Goal: Navigation & Orientation: Find specific page/section

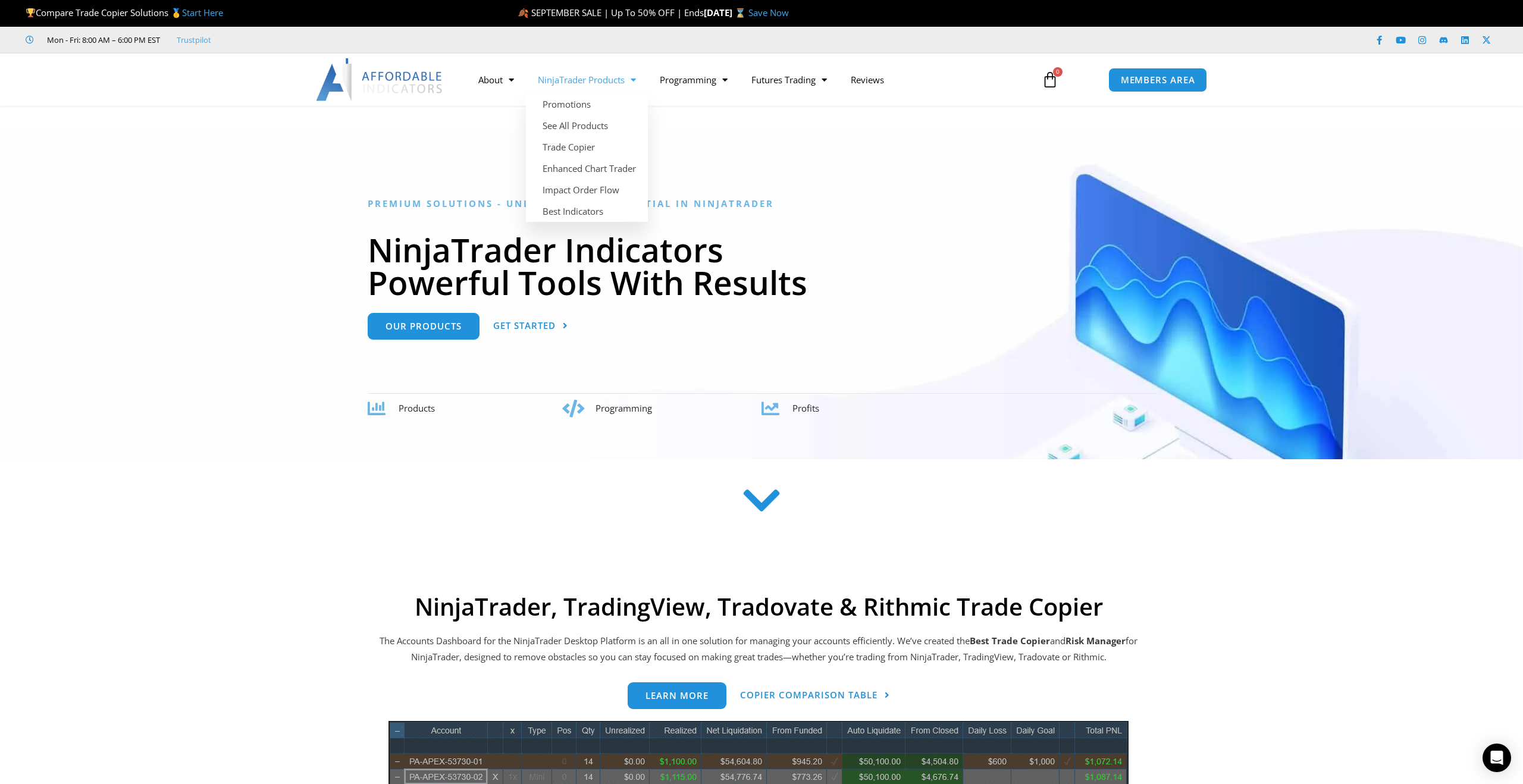
click at [545, 80] on link "NinjaTrader Products" at bounding box center [586, 79] width 122 height 27
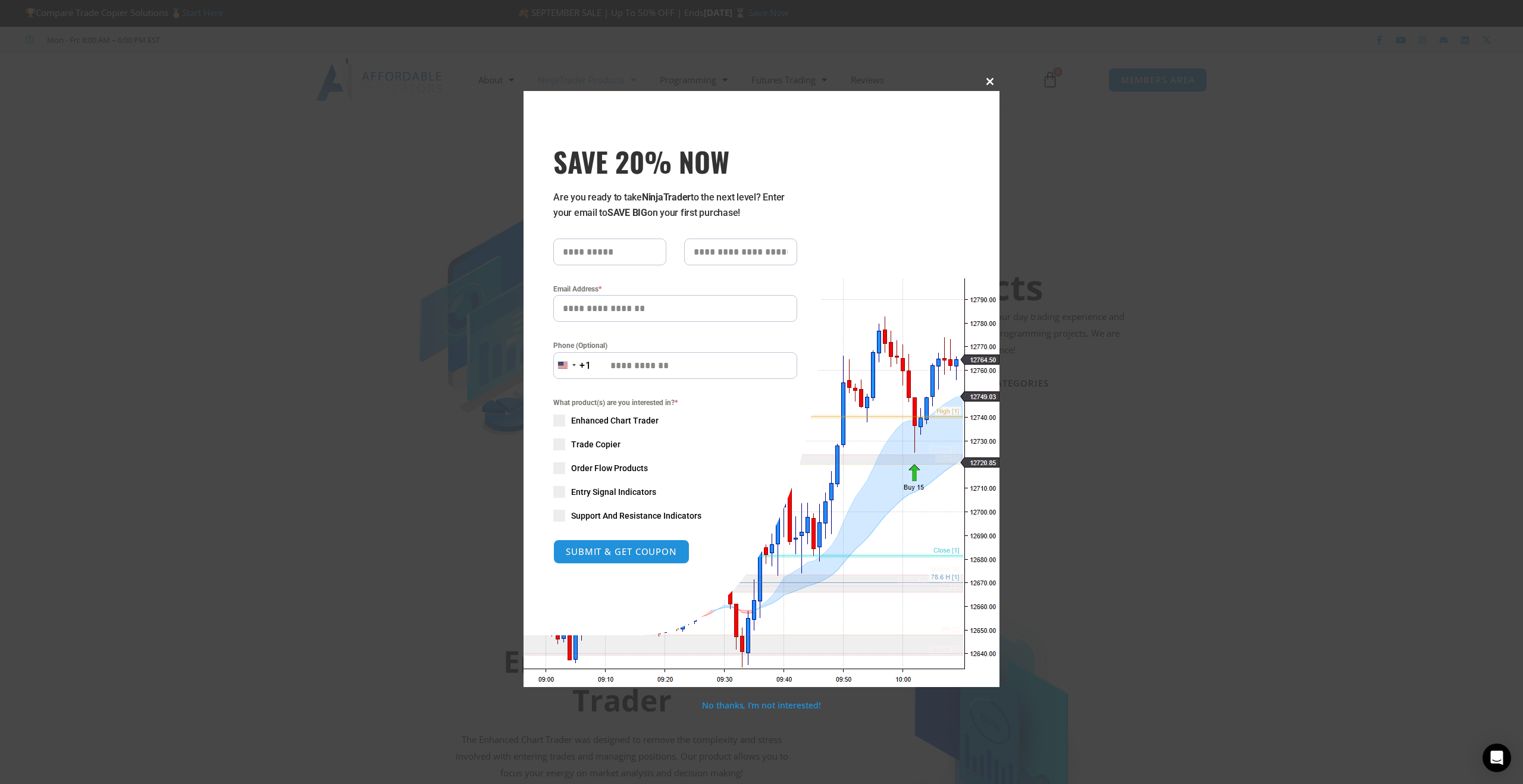
click at [994, 85] on button "Close this module" at bounding box center [990, 82] width 19 height 19
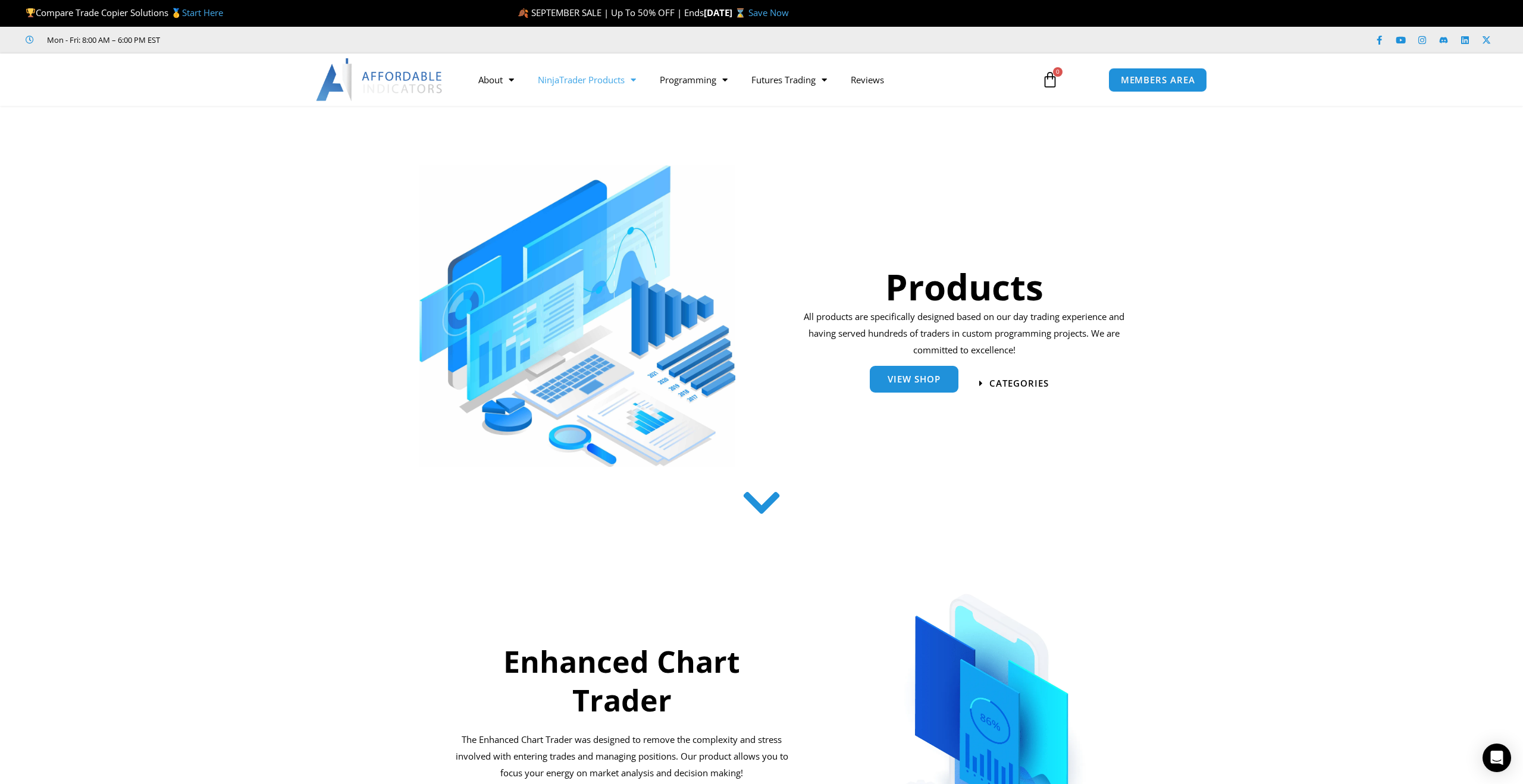
click at [932, 384] on span "View Shop" at bounding box center [914, 379] width 53 height 9
click at [1028, 382] on span "categories" at bounding box center [1020, 384] width 66 height 10
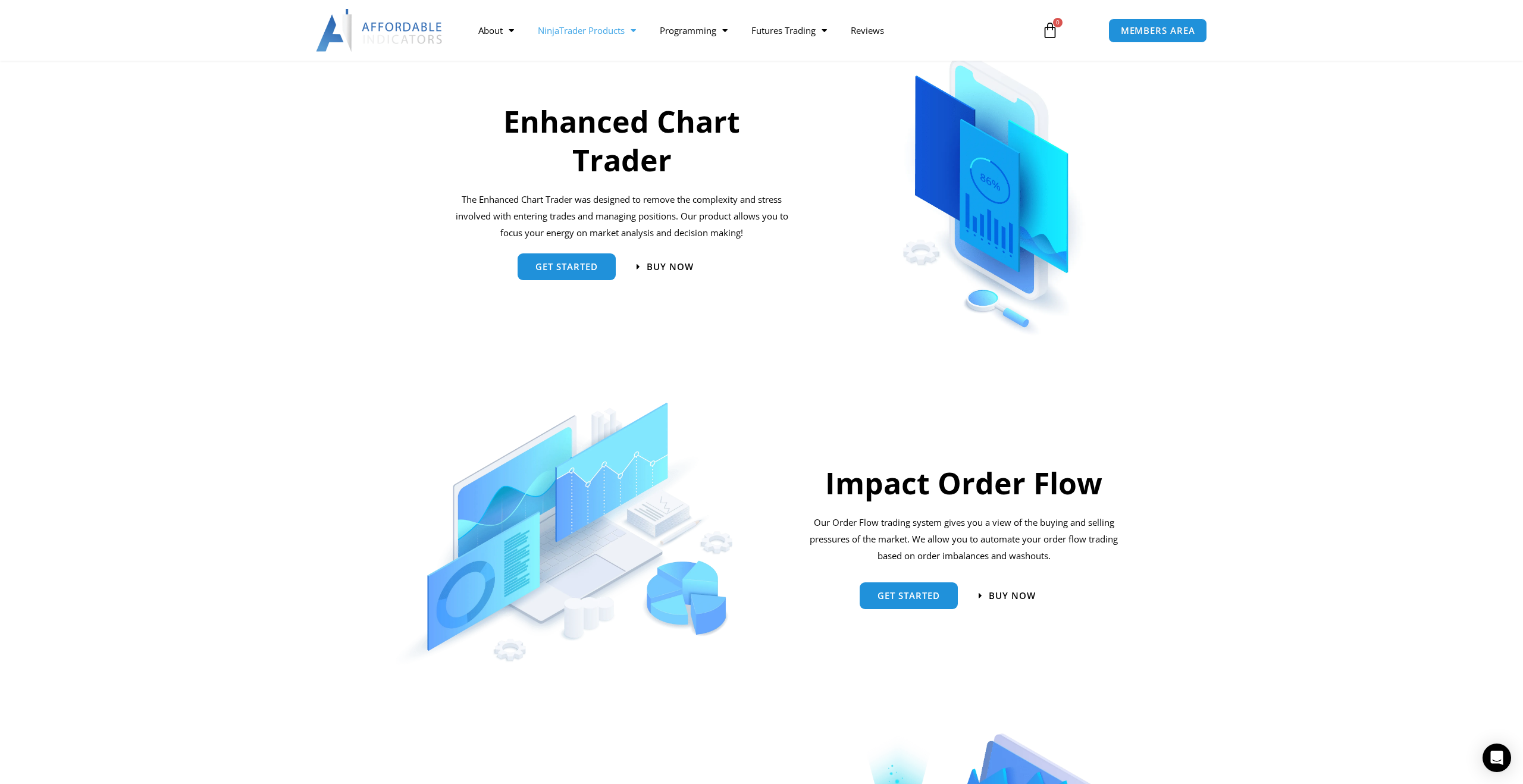
scroll to position [541, 0]
click at [602, 270] on link "get started" at bounding box center [567, 261] width 98 height 27
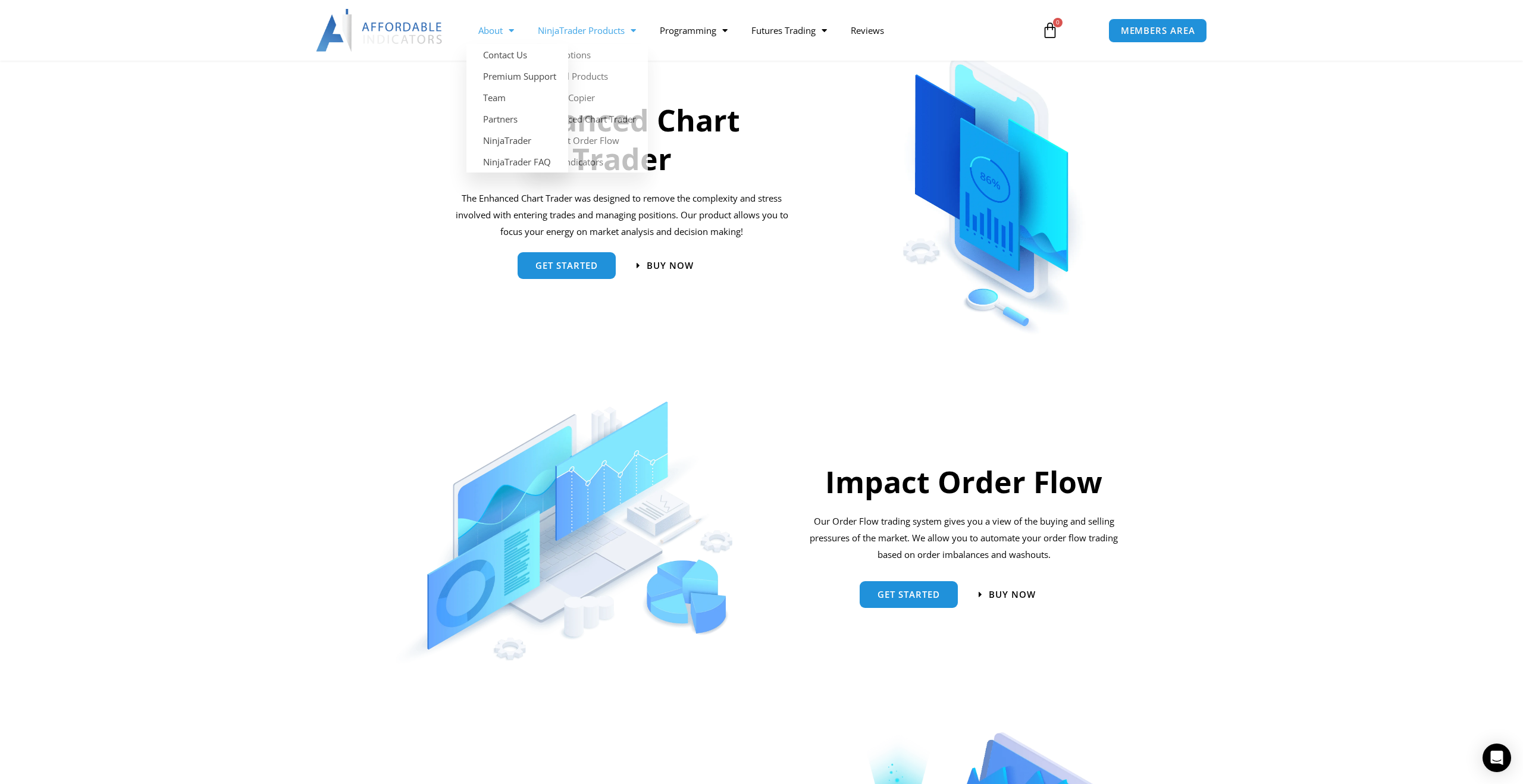
click at [488, 33] on link "About" at bounding box center [496, 30] width 59 height 27
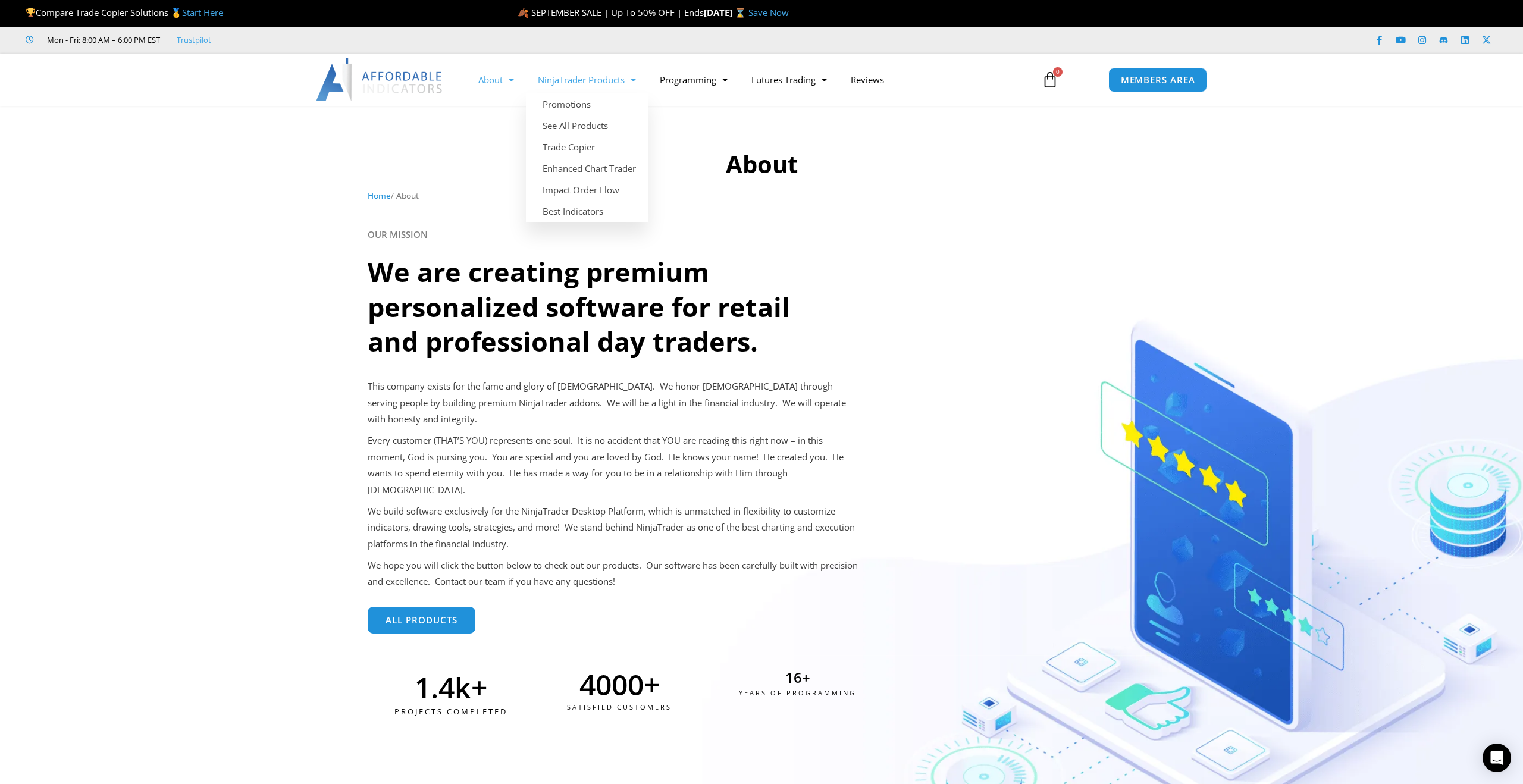
click at [584, 85] on link "NinjaTrader Products" at bounding box center [586, 79] width 122 height 27
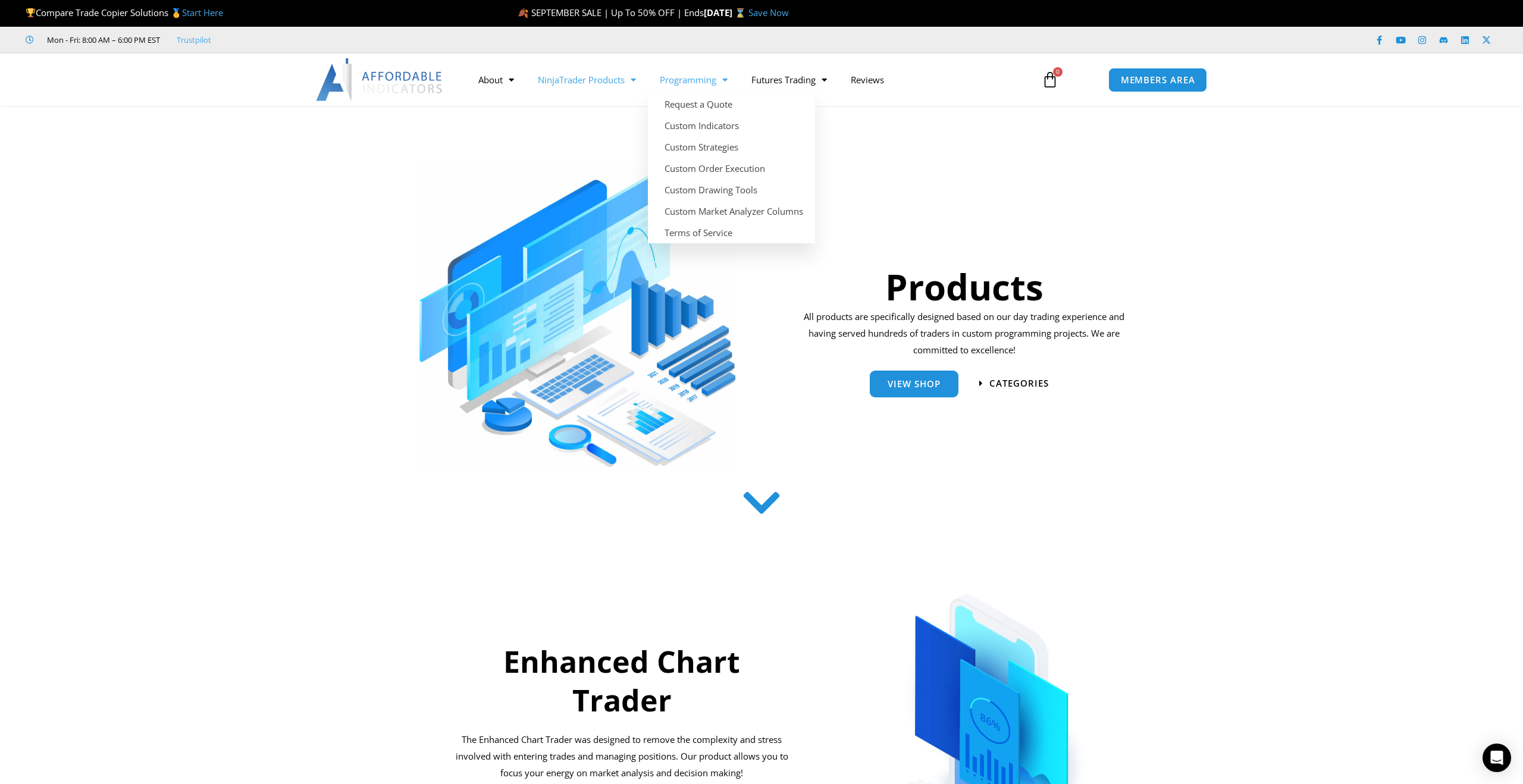
click at [694, 84] on link "Programming" at bounding box center [693, 79] width 91 height 27
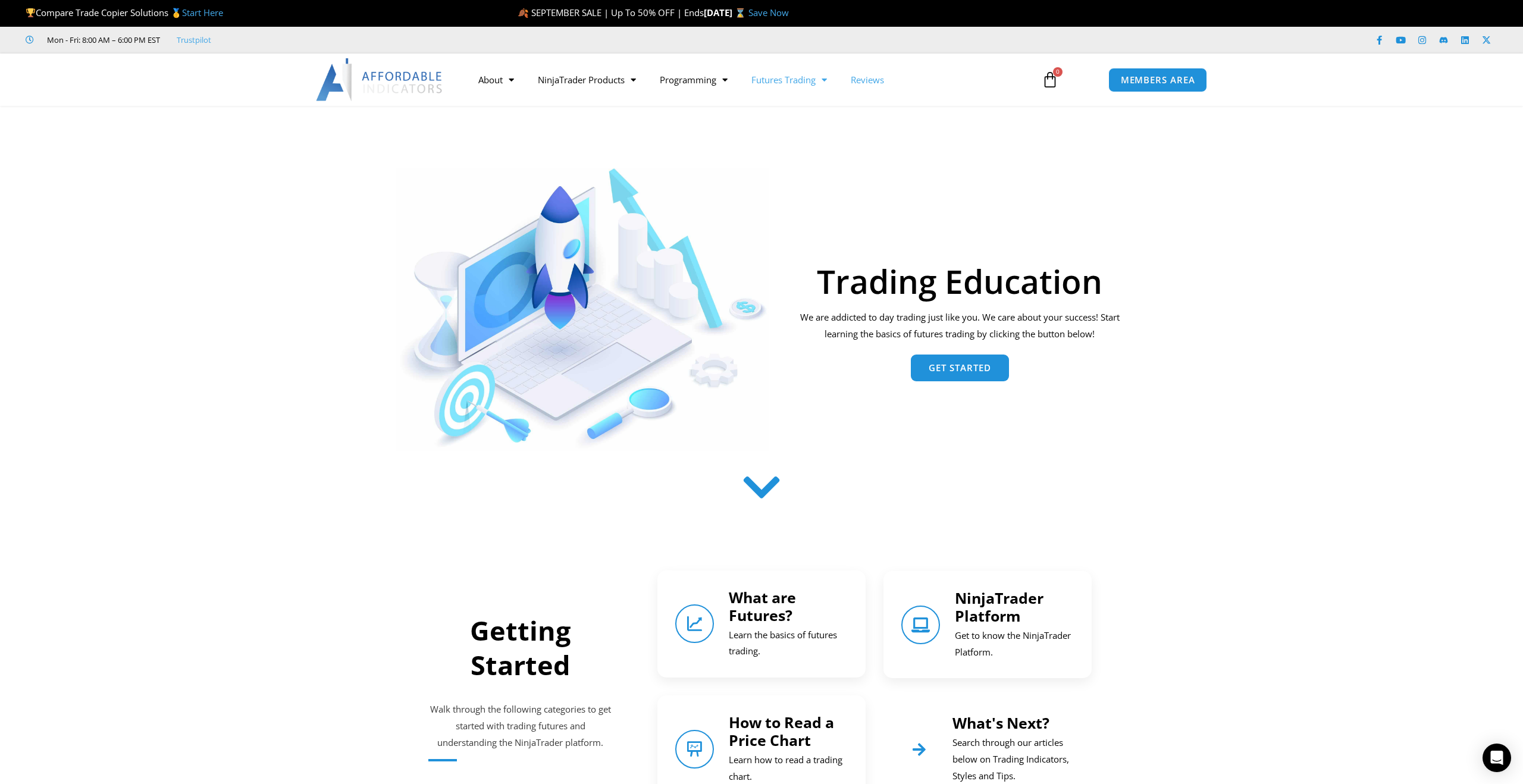
click at [856, 80] on link "Reviews" at bounding box center [867, 79] width 57 height 27
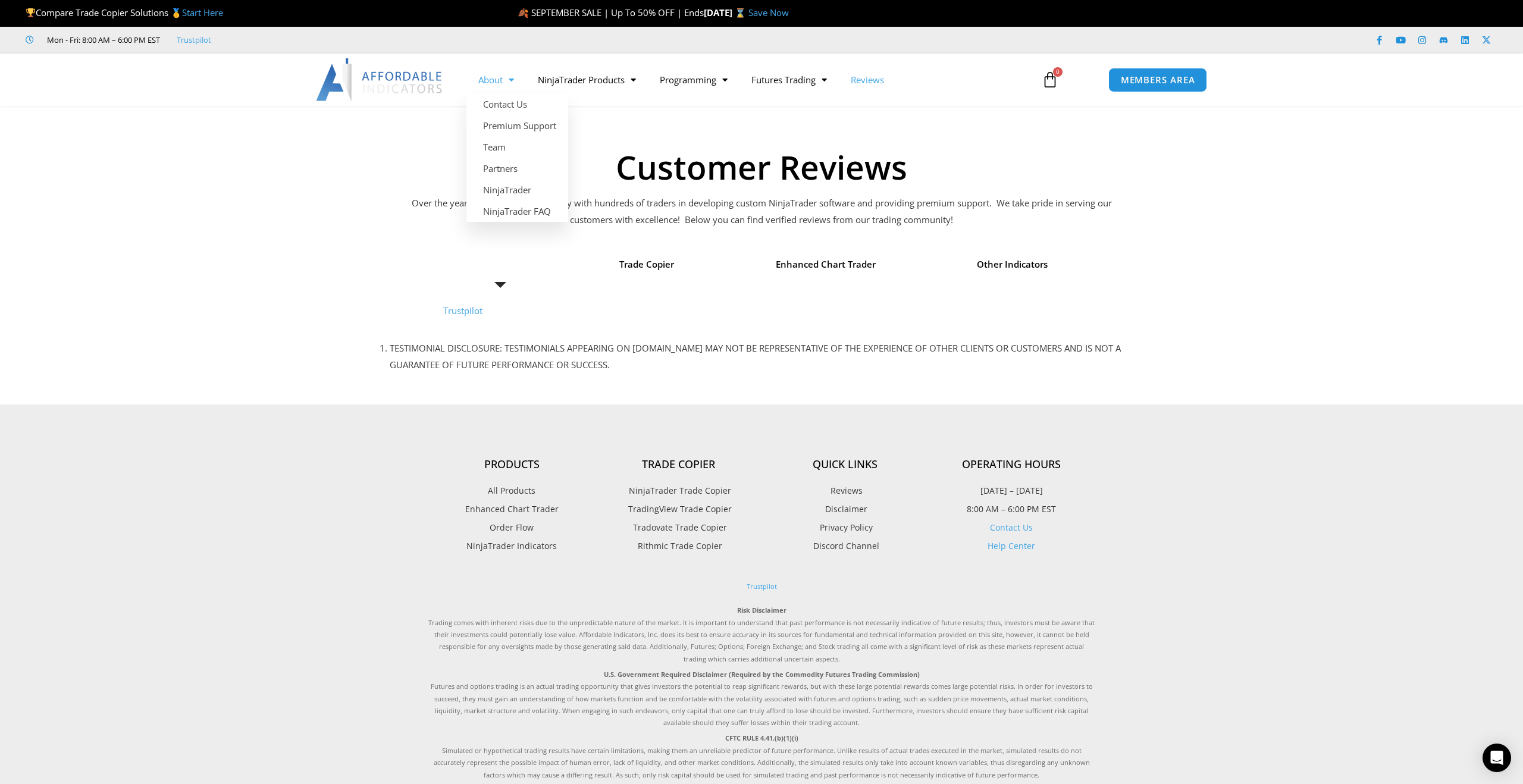
click at [491, 80] on link "About" at bounding box center [496, 79] width 59 height 27
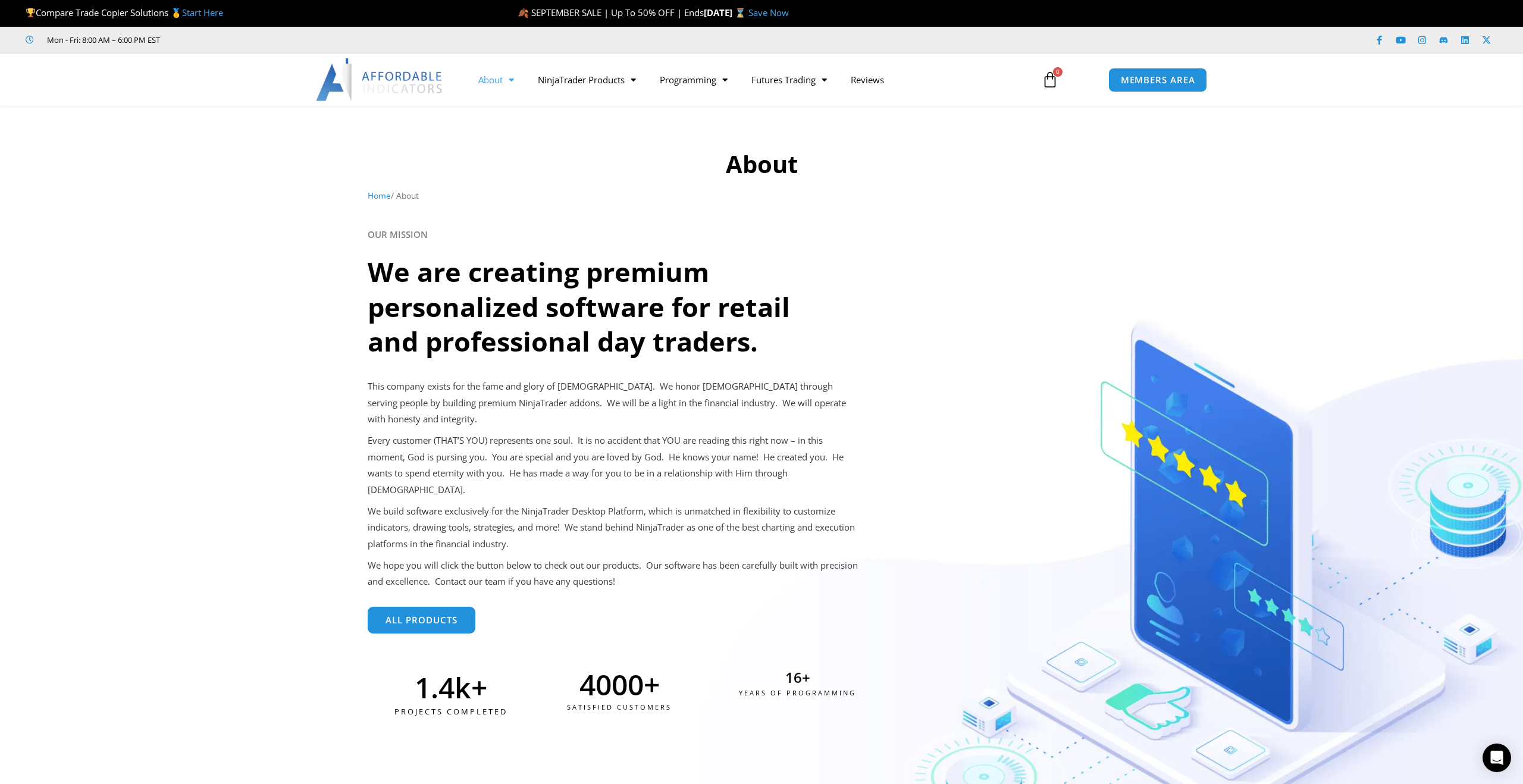
click at [275, 247] on icon at bounding box center [761, 312] width 1524 height 143
click at [570, 85] on link "NinjaTrader Products" at bounding box center [586, 79] width 122 height 27
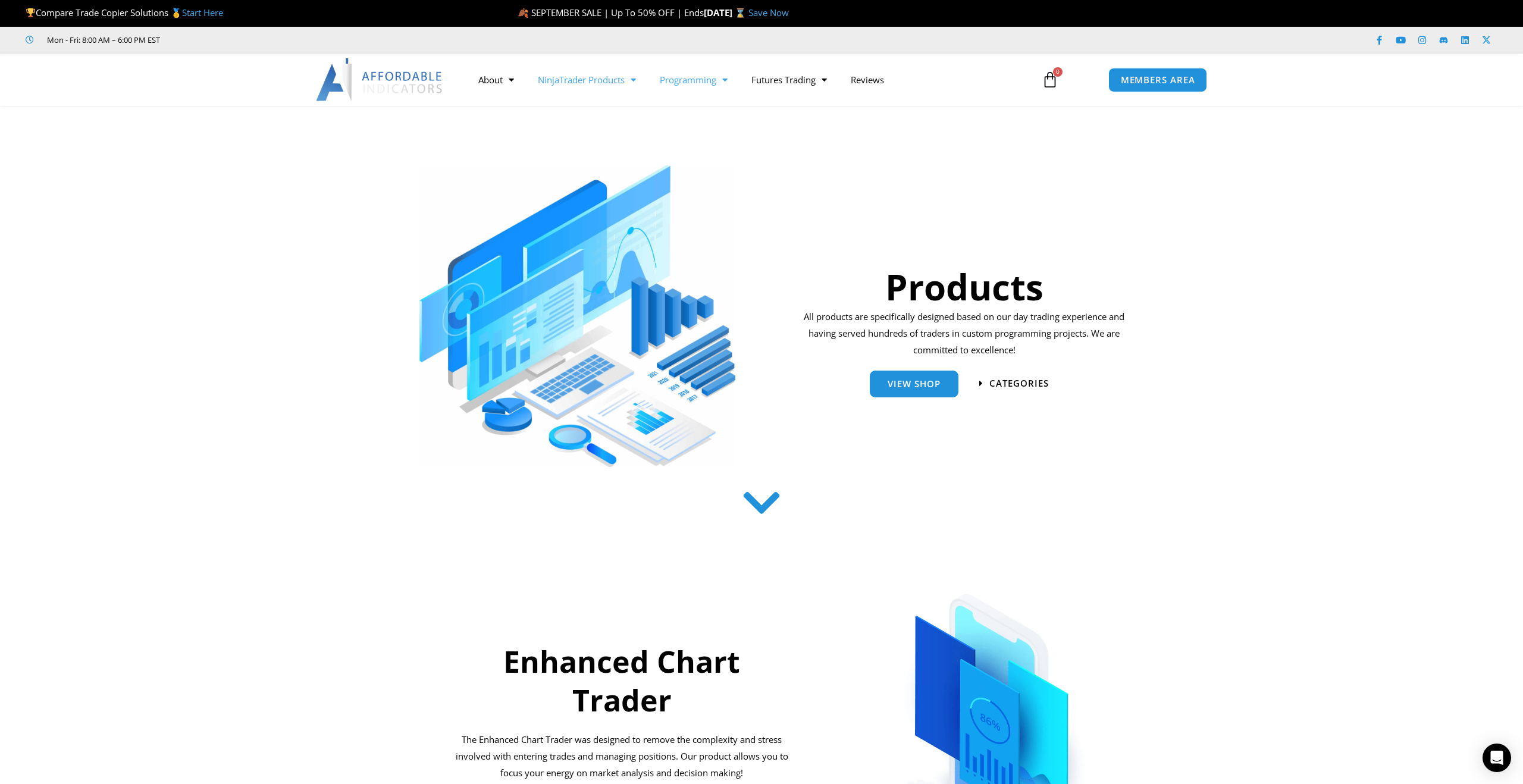
click at [697, 78] on link "Programming" at bounding box center [693, 79] width 91 height 27
click at [770, 82] on link "Futures Trading" at bounding box center [789, 79] width 99 height 27
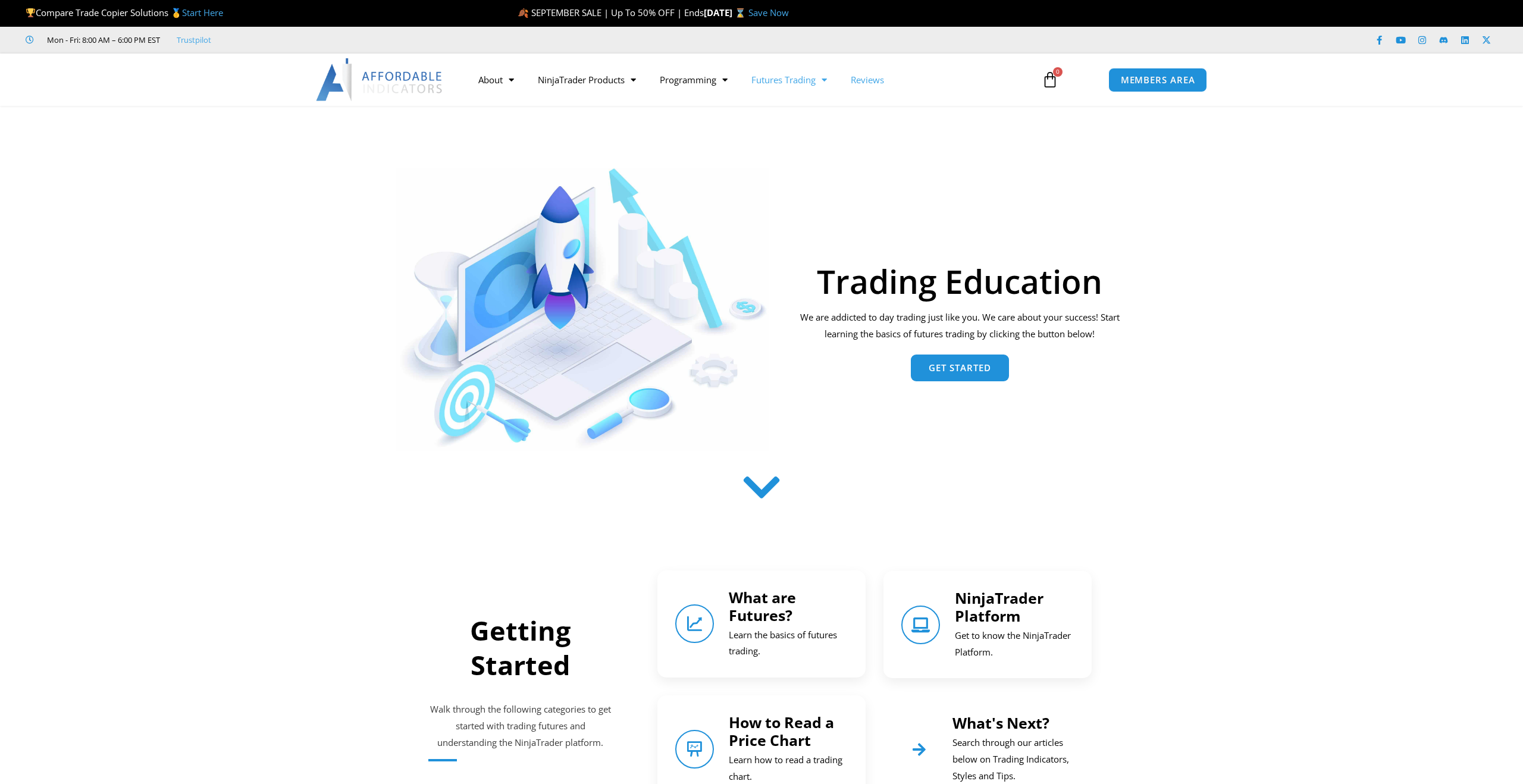
click at [848, 82] on link "Reviews" at bounding box center [867, 79] width 57 height 27
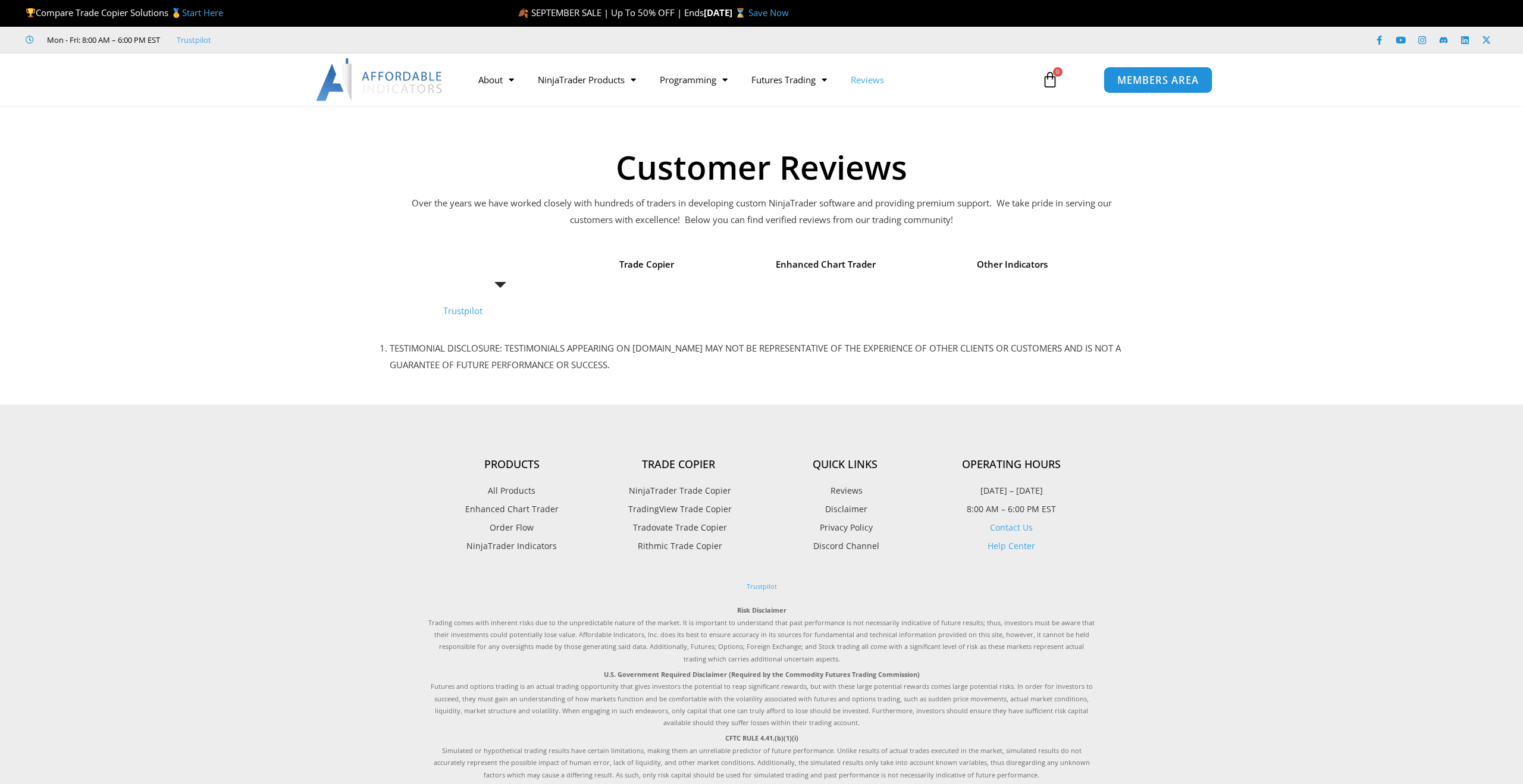
drag, startPoint x: 0, startPoint y: 0, endPoint x: 1146, endPoint y: 85, distance: 1149.1
click at [1146, 85] on span "MEMBERS AREA" at bounding box center [1157, 80] width 82 height 10
click at [490, 85] on link "About" at bounding box center [496, 79] width 59 height 27
